Goal: Transaction & Acquisition: Subscribe to service/newsletter

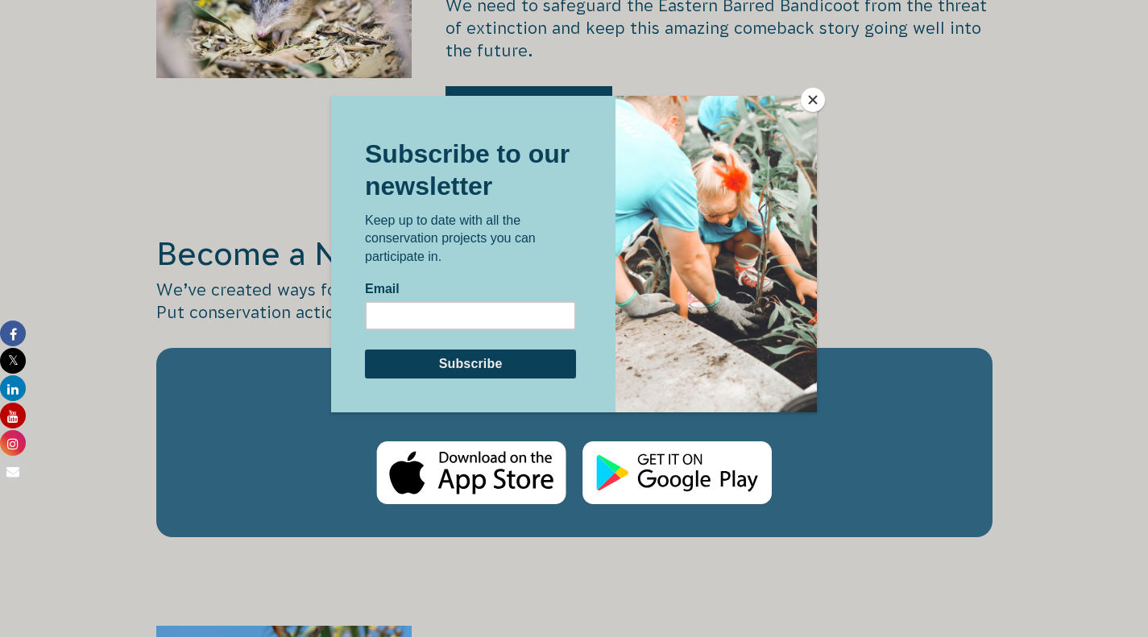
scroll to position [2578, 0]
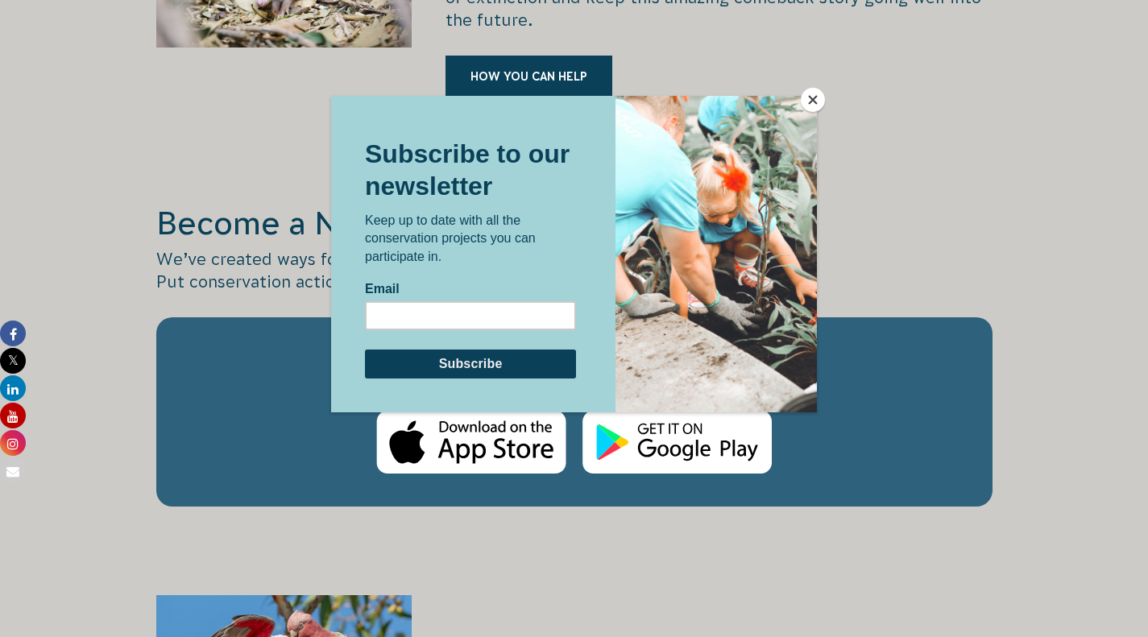
click at [815, 98] on button "Close" at bounding box center [813, 100] width 24 height 24
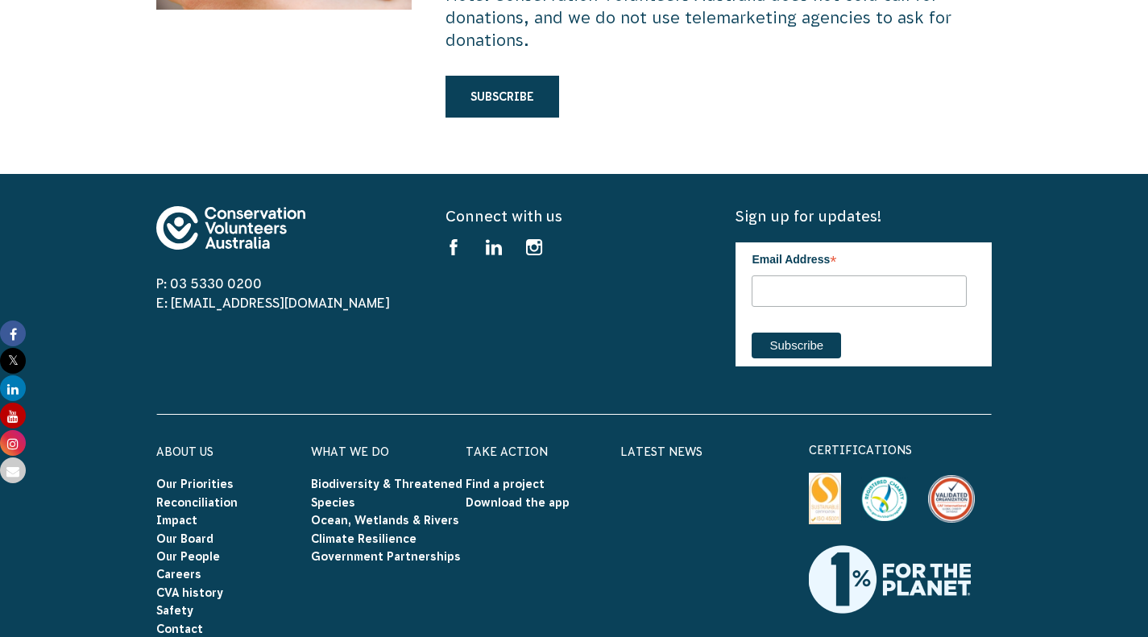
scroll to position [4996, 0]
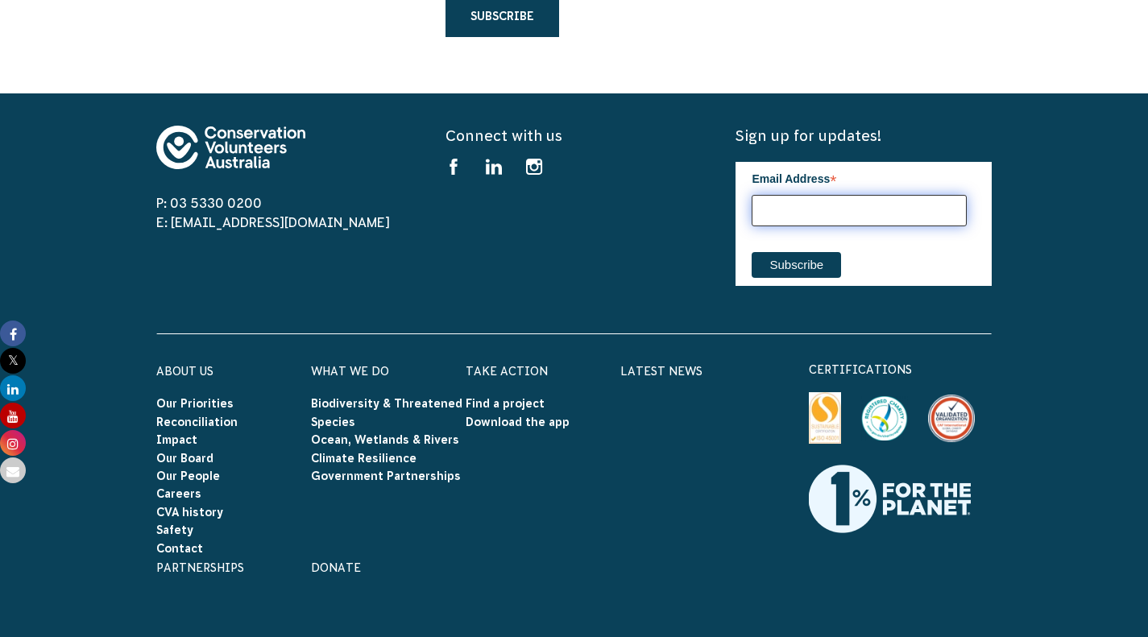
click at [782, 195] on input "Email Address *" at bounding box center [859, 210] width 215 height 31
type input "[PERSON_NAME][EMAIL_ADDRESS][PERSON_NAME][PERSON_NAME][DOMAIN_NAME]"
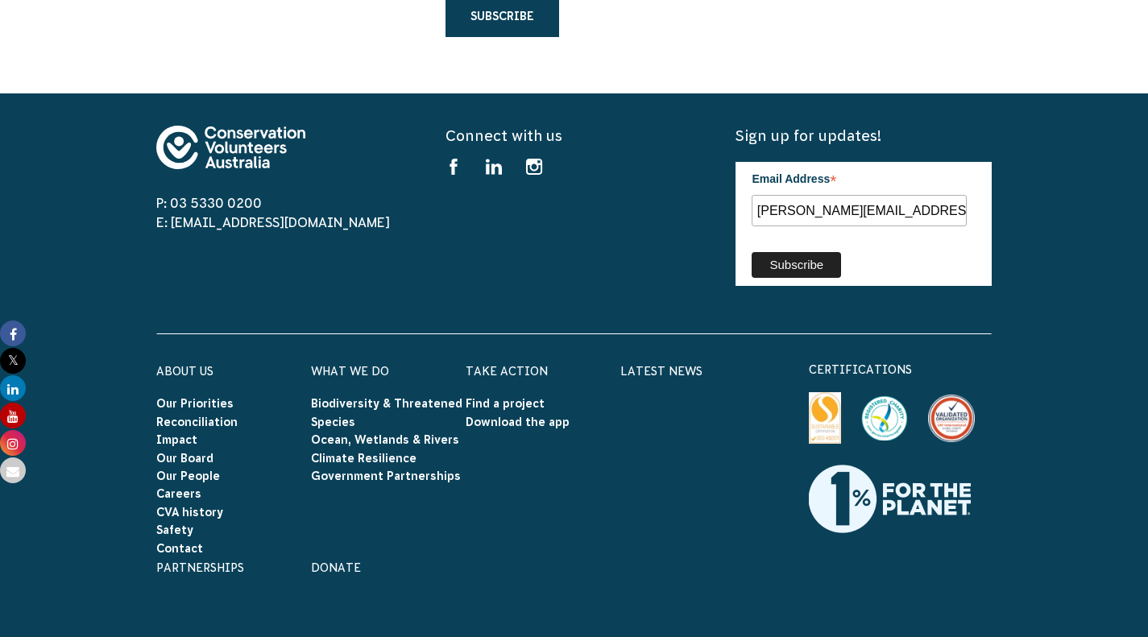
click at [808, 252] on input "Subscribe" at bounding box center [796, 265] width 89 height 26
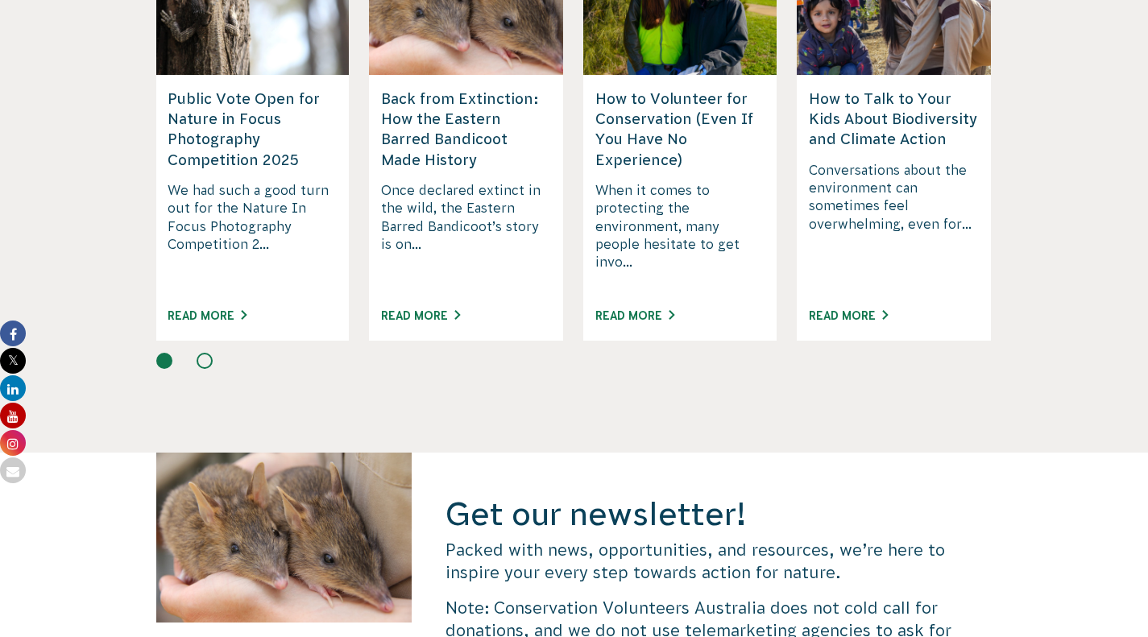
scroll to position [4437, 0]
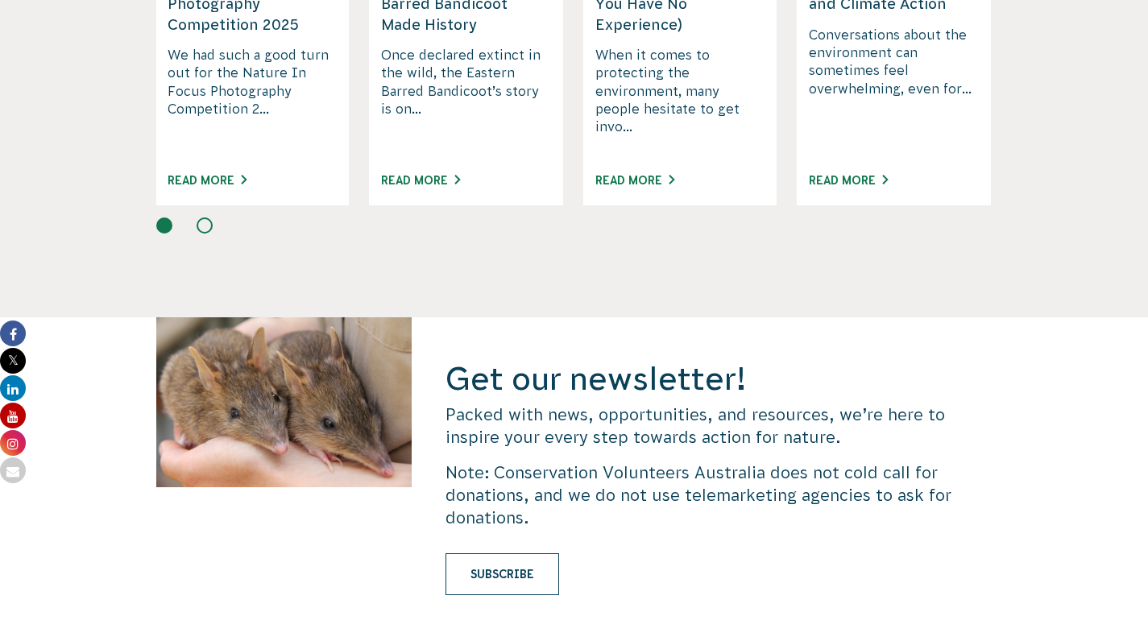
click at [495, 554] on link "Subscribe" at bounding box center [503, 575] width 114 height 42
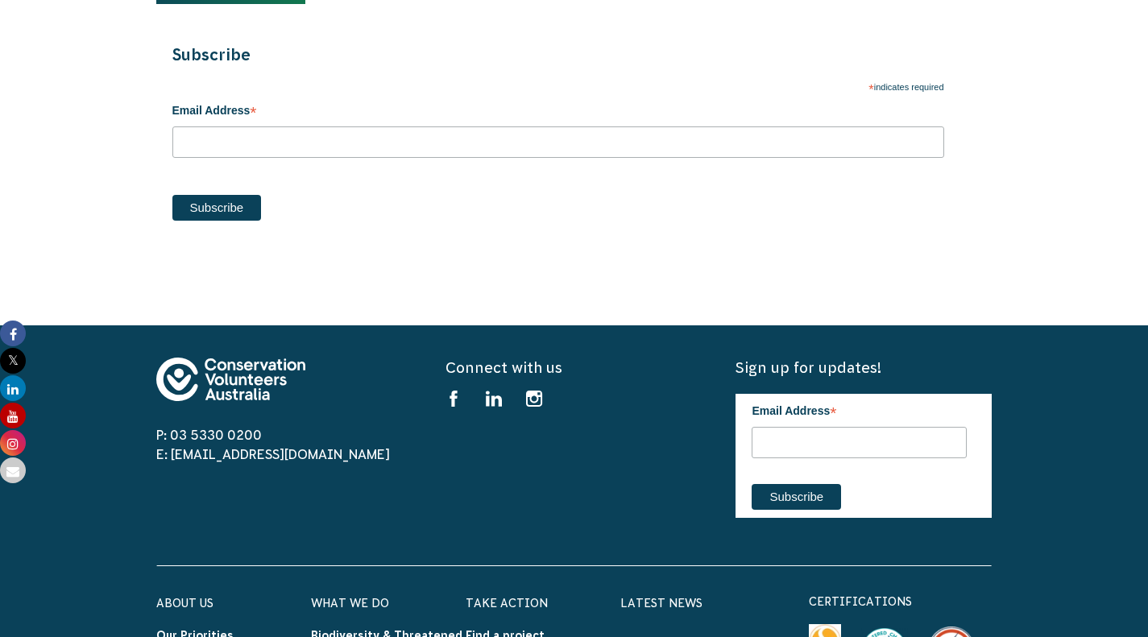
scroll to position [993, 0]
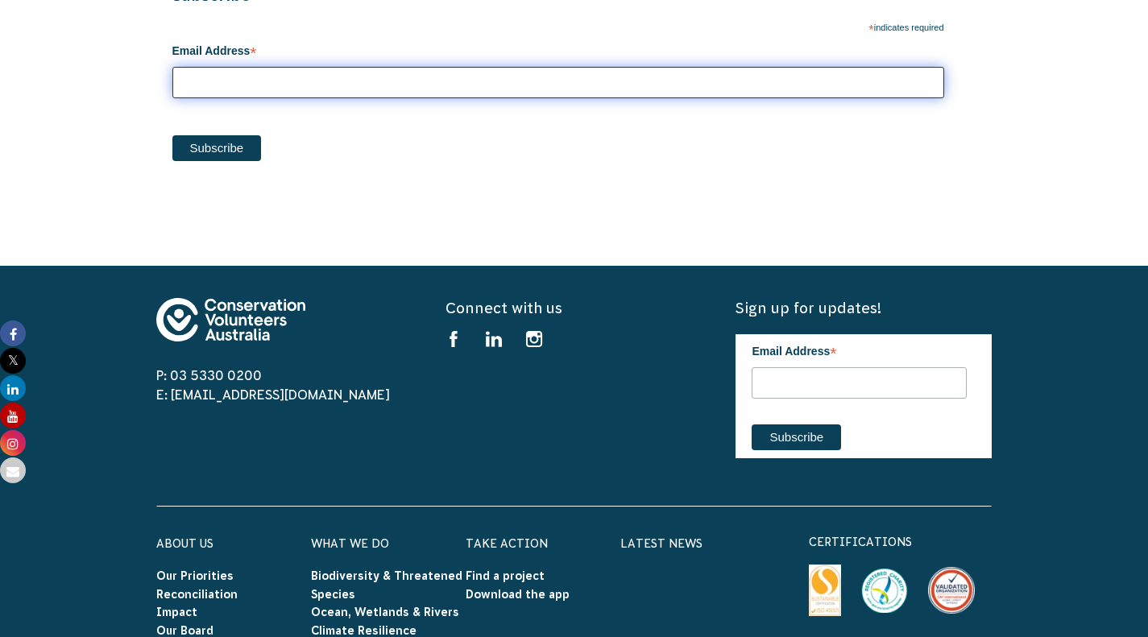
click at [249, 98] on input "Email Address *" at bounding box center [558, 82] width 772 height 31
type input "[PERSON_NAME][EMAIL_ADDRESS][PERSON_NAME][PERSON_NAME][DOMAIN_NAME]"
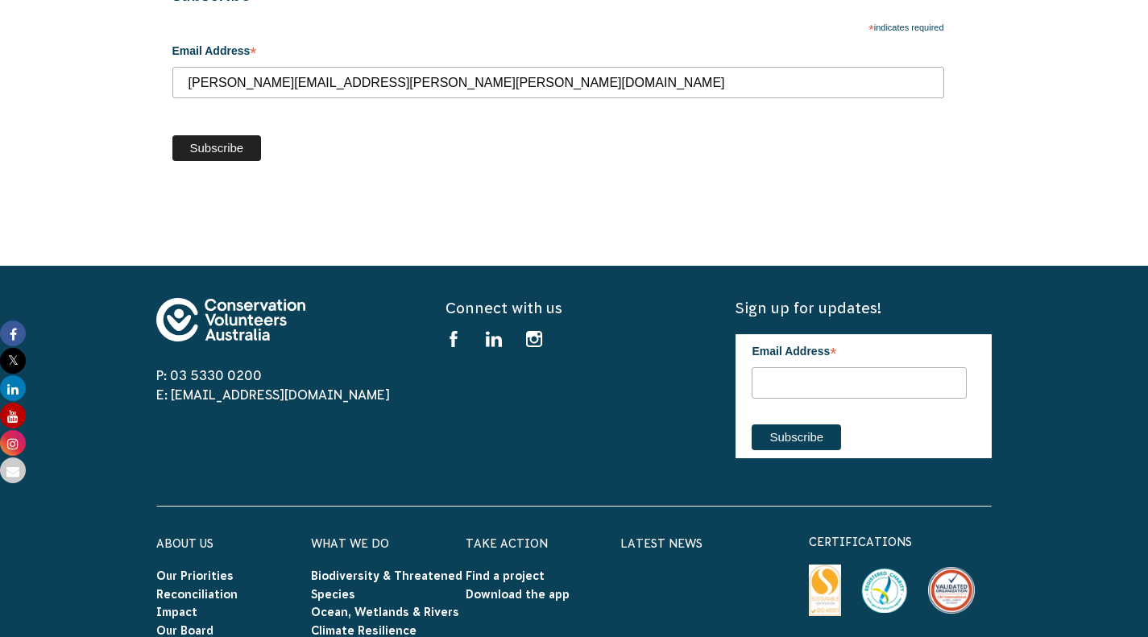
click at [220, 161] on input "Subscribe" at bounding box center [216, 148] width 89 height 26
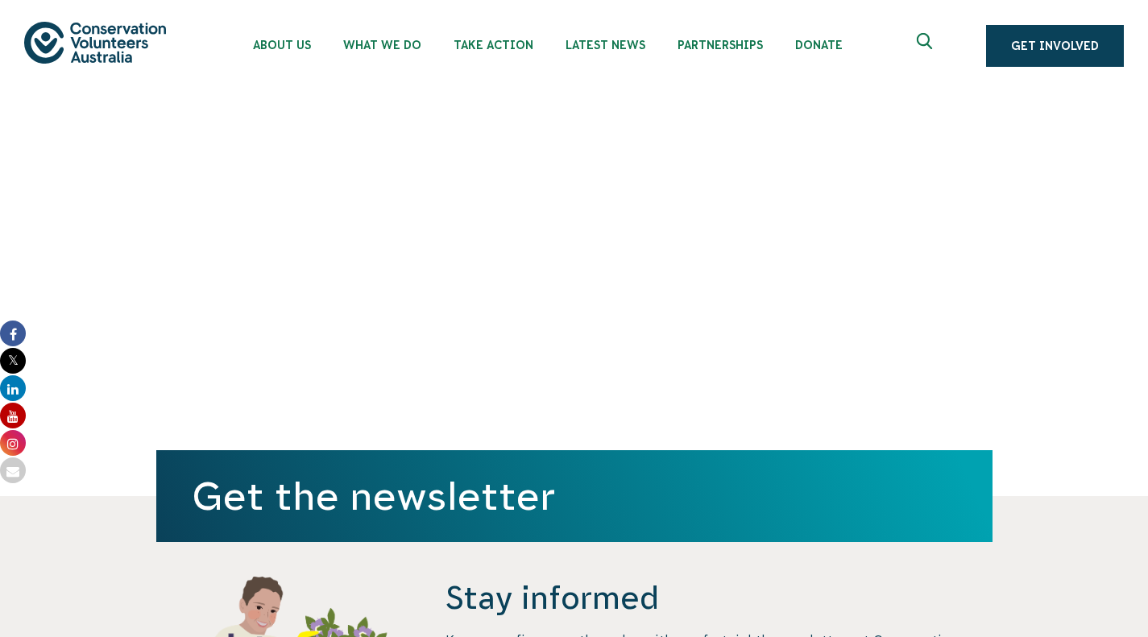
scroll to position [0, 0]
